Goal: Book appointment/travel/reservation

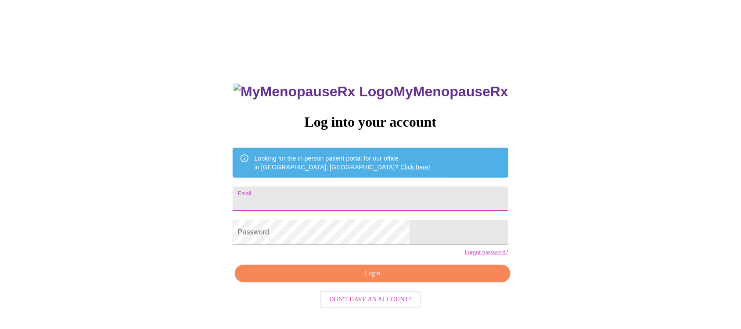
click at [319, 191] on input "Email" at bounding box center [371, 198] width 276 height 25
type input "[PERSON_NAME][EMAIL_ADDRESS][PERSON_NAME][DOMAIN_NAME]"
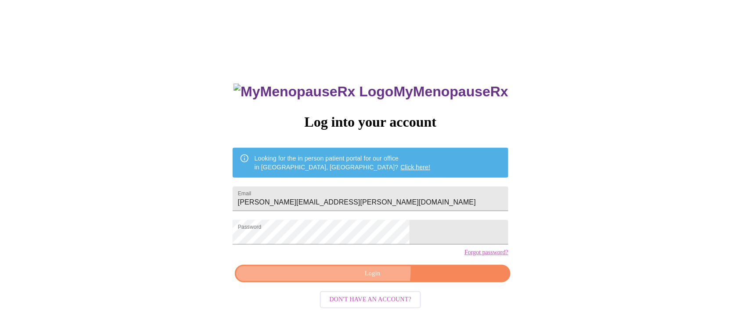
click at [372, 279] on span "Login" at bounding box center [373, 273] width 256 height 11
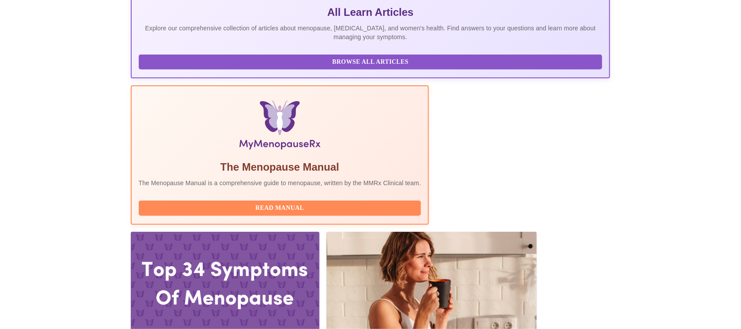
scroll to position [198, 0]
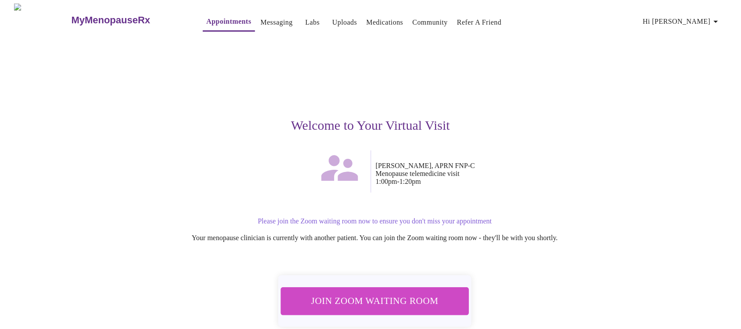
click at [366, 294] on span "Join Zoom Waiting Room" at bounding box center [375, 300] width 173 height 17
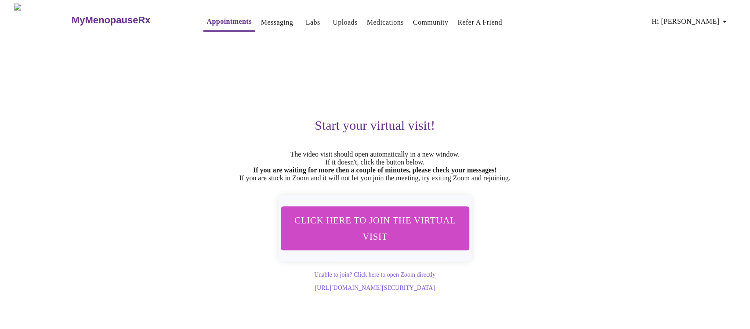
click at [538, 97] on div "Start your virtual visit! The video visit should open automatically in a new wi…" at bounding box center [375, 163] width 541 height 255
